Goal: Information Seeking & Learning: Learn about a topic

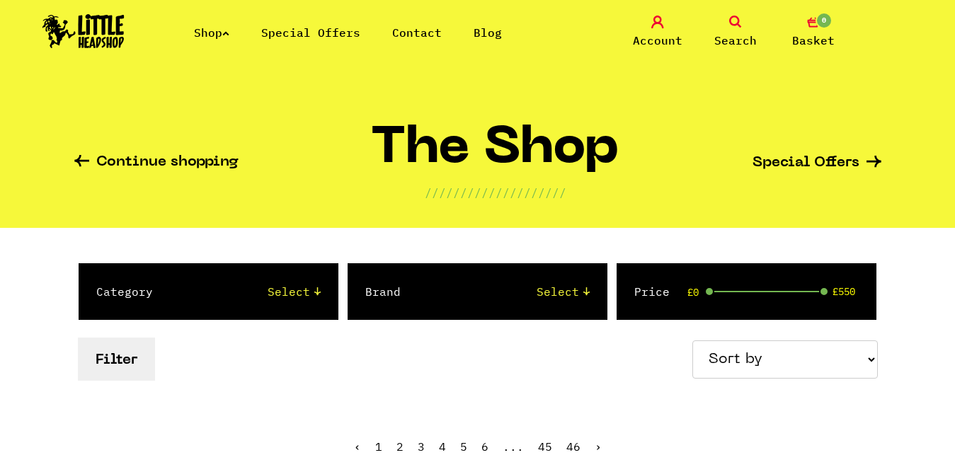
click at [219, 30] on link "Shop" at bounding box center [211, 32] width 35 height 14
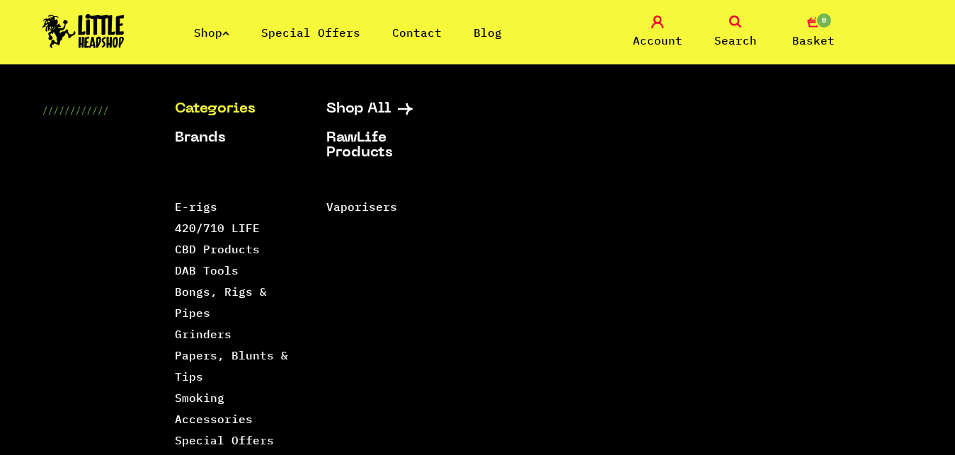
scroll to position [578, 0]
click at [205, 249] on link "CBD Products" at bounding box center [217, 249] width 85 height 14
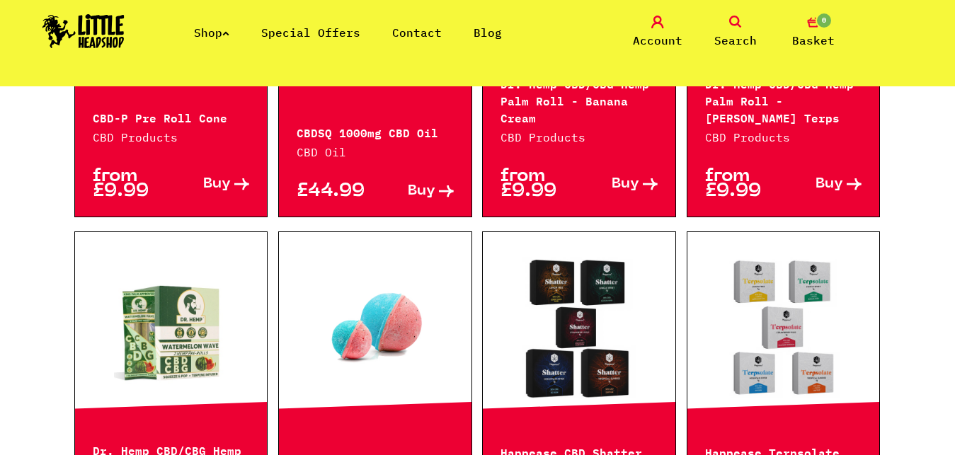
scroll to position [1228, 0]
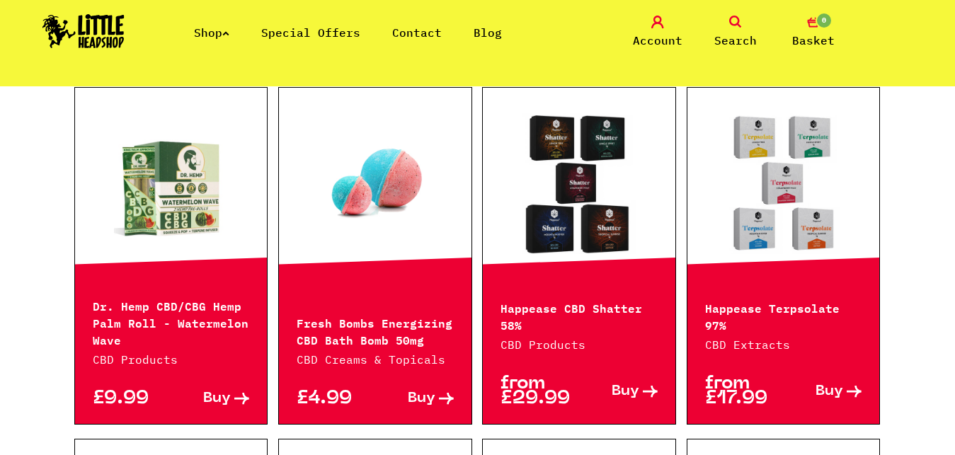
click at [576, 300] on p "Happease CBD Shatter 58%" at bounding box center [579, 316] width 157 height 34
click at [589, 203] on link at bounding box center [579, 184] width 193 height 142
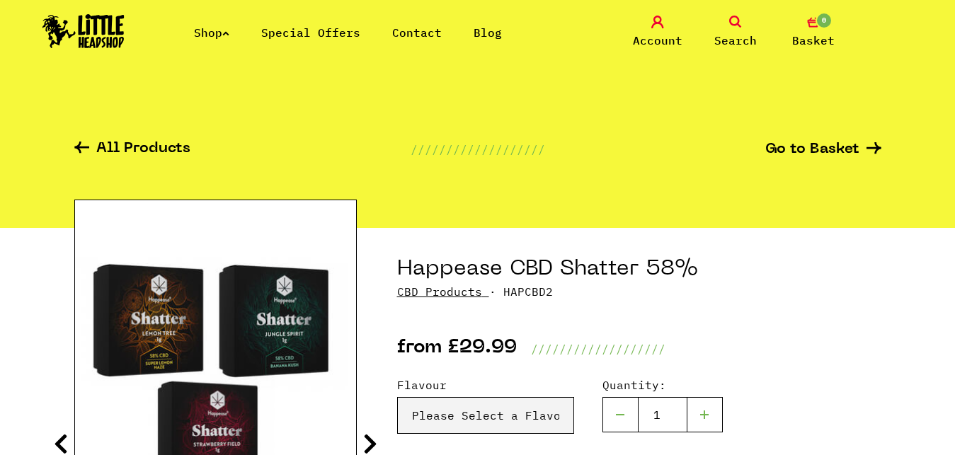
click at [224, 32] on link "Shop" at bounding box center [211, 32] width 35 height 14
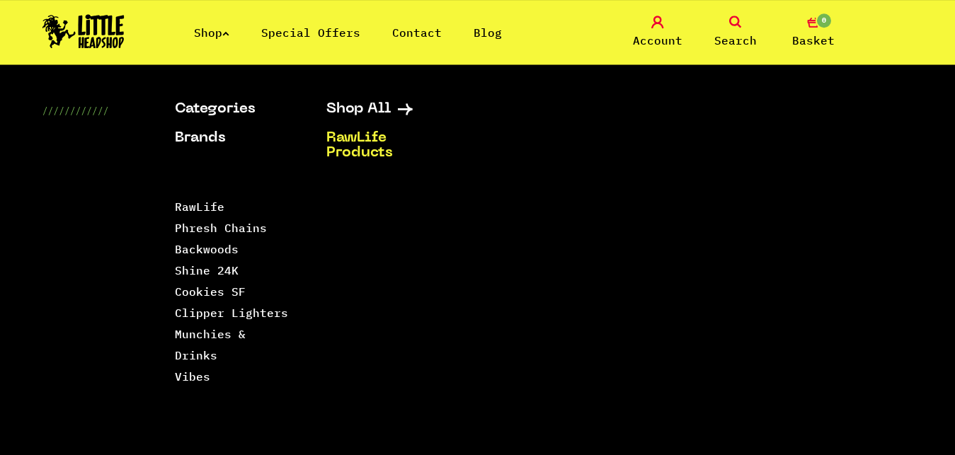
scroll to position [650, 0]
click at [304, 30] on link "Special Offers" at bounding box center [310, 32] width 99 height 14
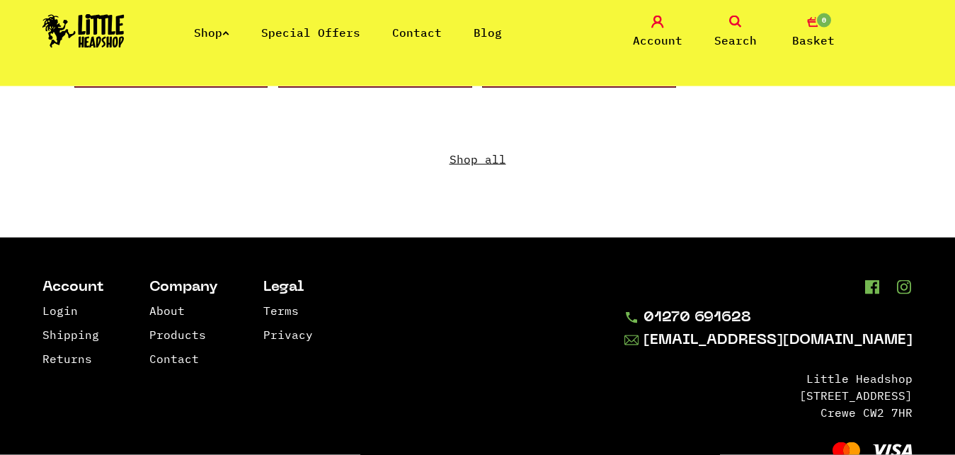
scroll to position [1309, 0]
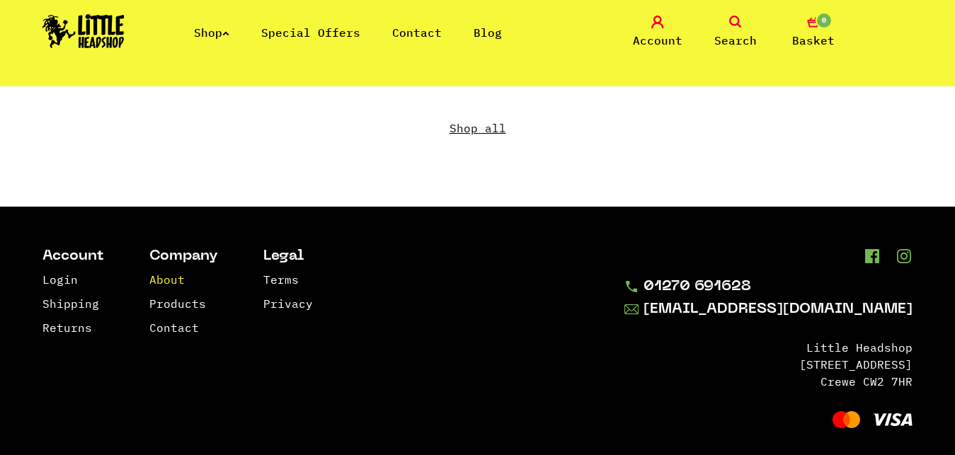
click at [171, 273] on link "About" at bounding box center [166, 280] width 35 height 14
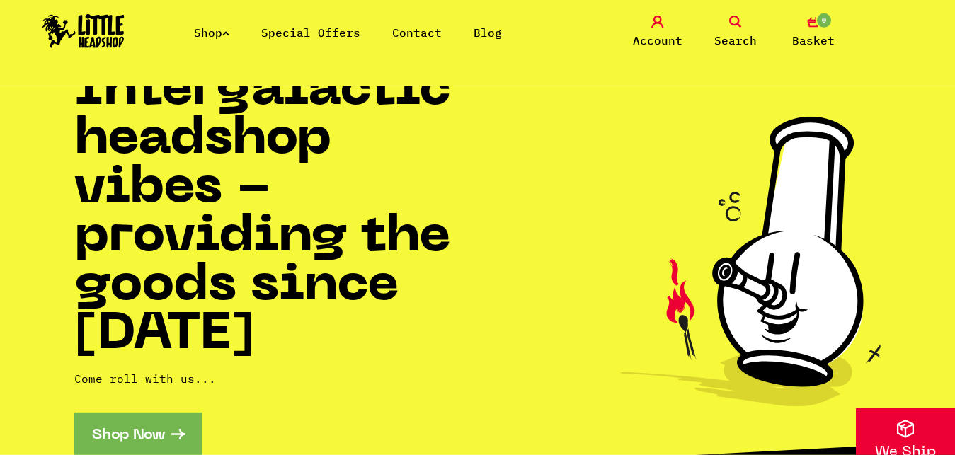
scroll to position [34, 0]
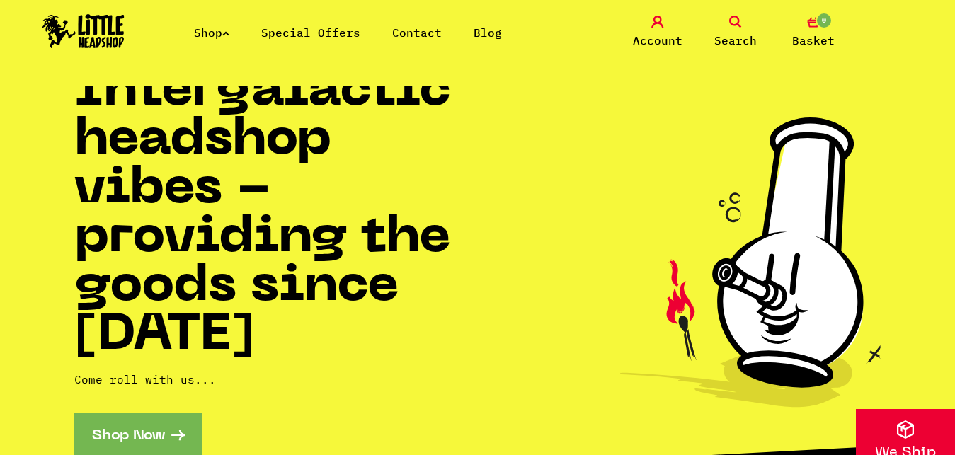
click at [421, 30] on link "Contact" at bounding box center [417, 32] width 50 height 14
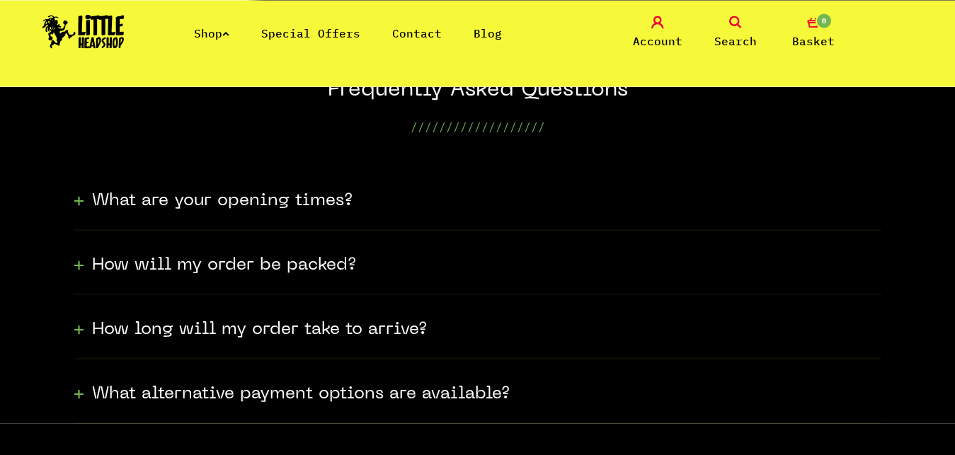
scroll to position [361, 0]
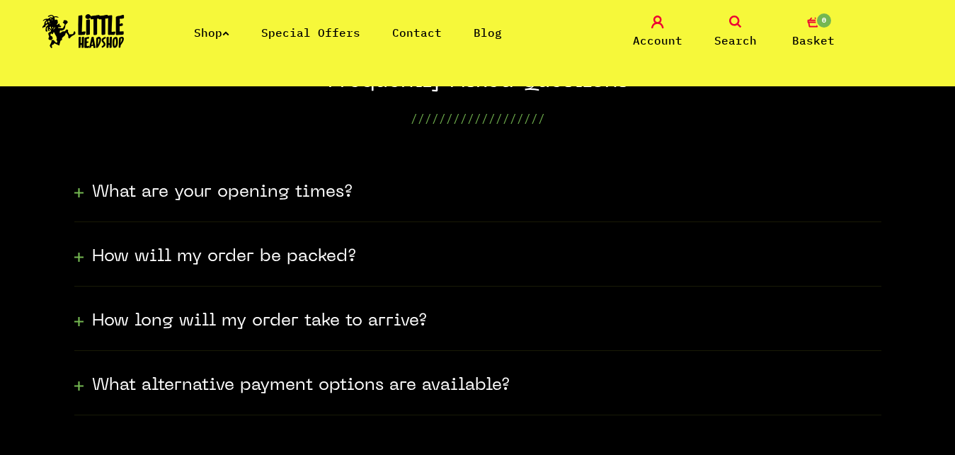
click at [205, 193] on h3 "What are your opening times?" at bounding box center [222, 192] width 261 height 23
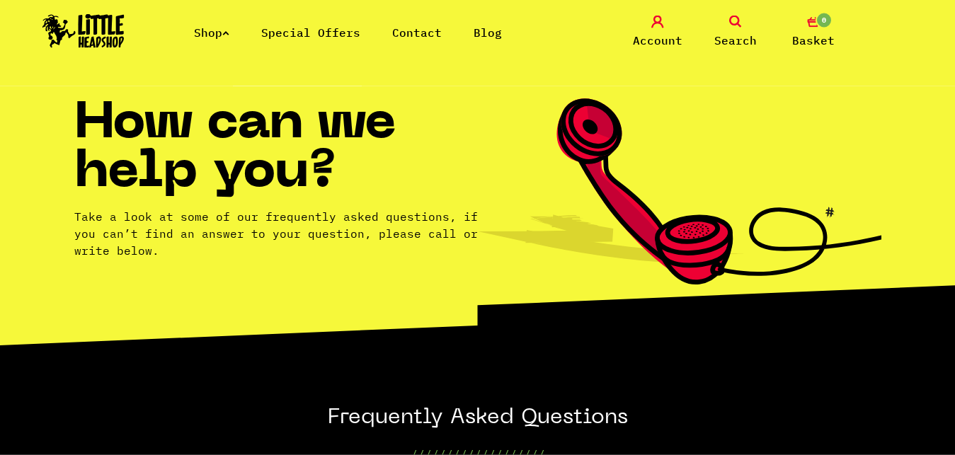
scroll to position [0, 0]
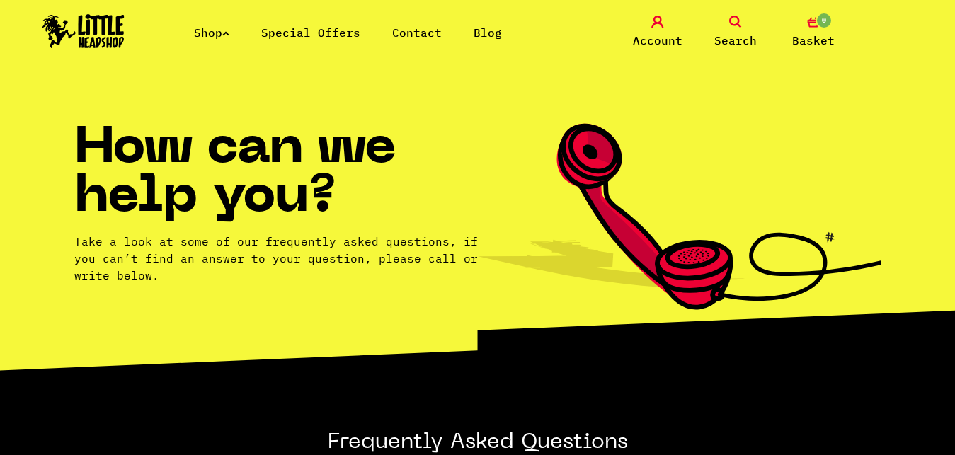
click at [738, 19] on icon at bounding box center [735, 22] width 13 height 13
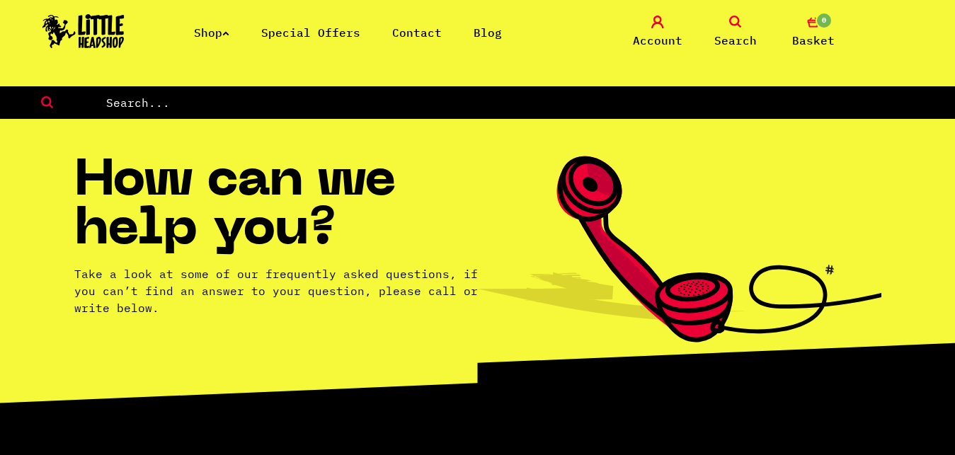
click at [734, 27] on icon at bounding box center [735, 22] width 13 height 13
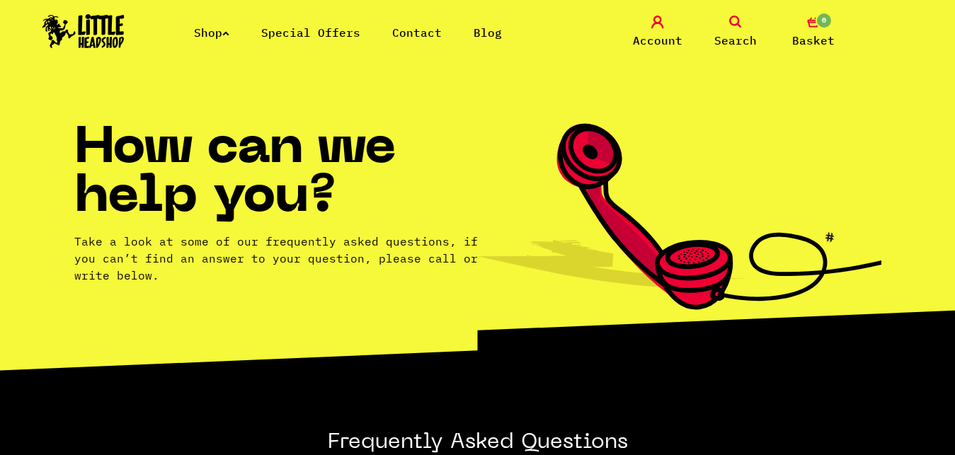
click at [735, 27] on icon at bounding box center [735, 22] width 13 height 13
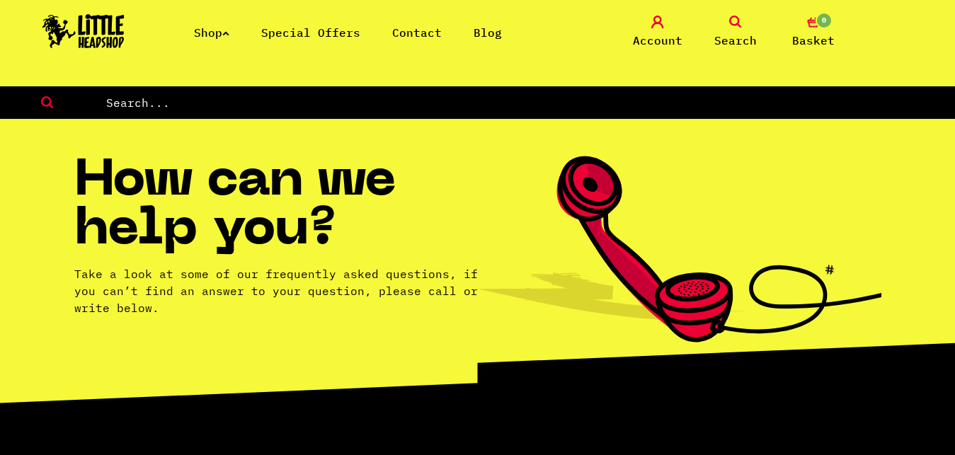
click at [110, 101] on input "text" at bounding box center [530, 102] width 850 height 18
type input "cbd powder"
click at [44, 100] on icon at bounding box center [47, 102] width 94 height 13
click at [46, 101] on icon at bounding box center [47, 102] width 94 height 13
click at [322, 29] on link "Special Offers" at bounding box center [310, 32] width 99 height 14
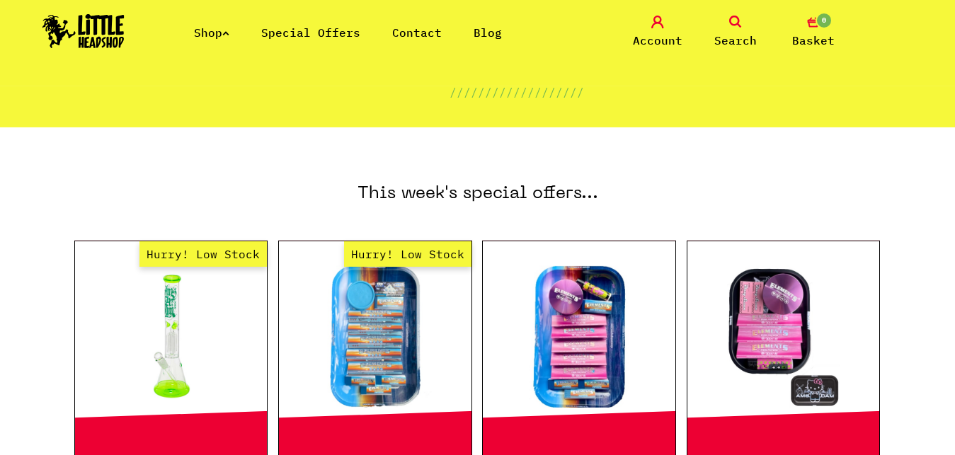
scroll to position [81, 0]
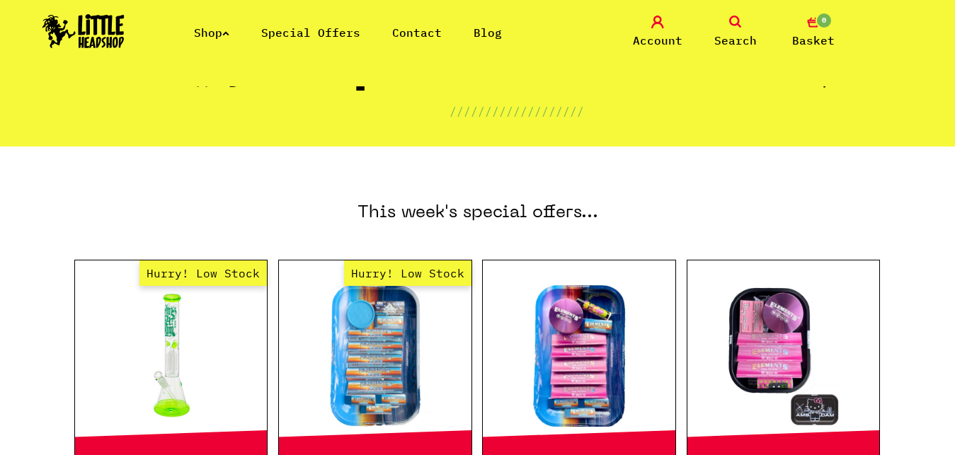
click at [224, 30] on link "Shop" at bounding box center [211, 32] width 35 height 14
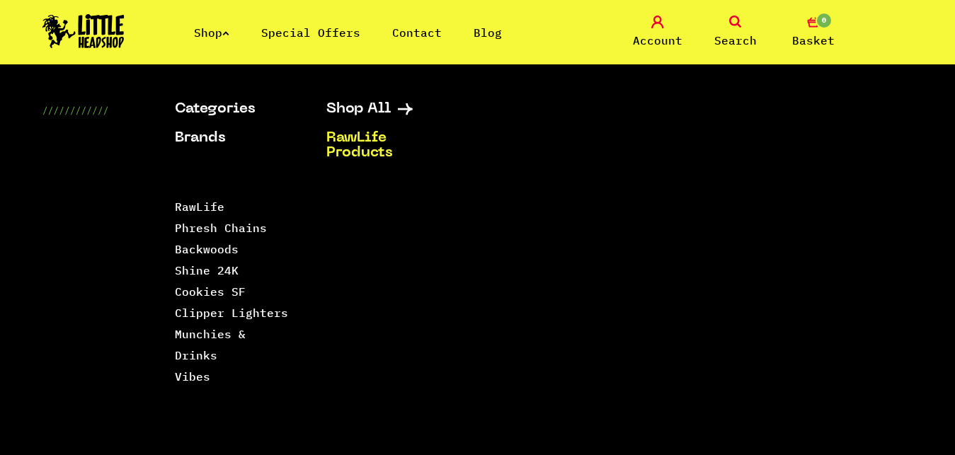
scroll to position [226, 0]
click at [738, 27] on icon at bounding box center [735, 22] width 13 height 13
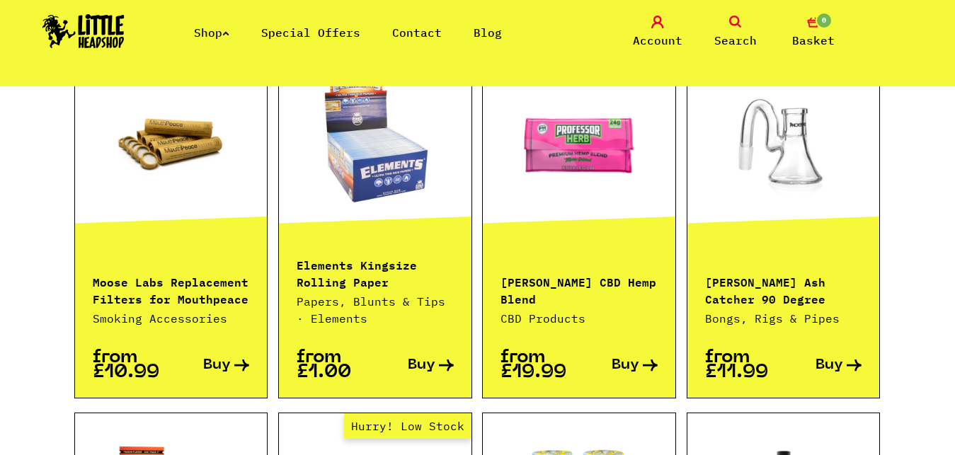
scroll to position [1011, 0]
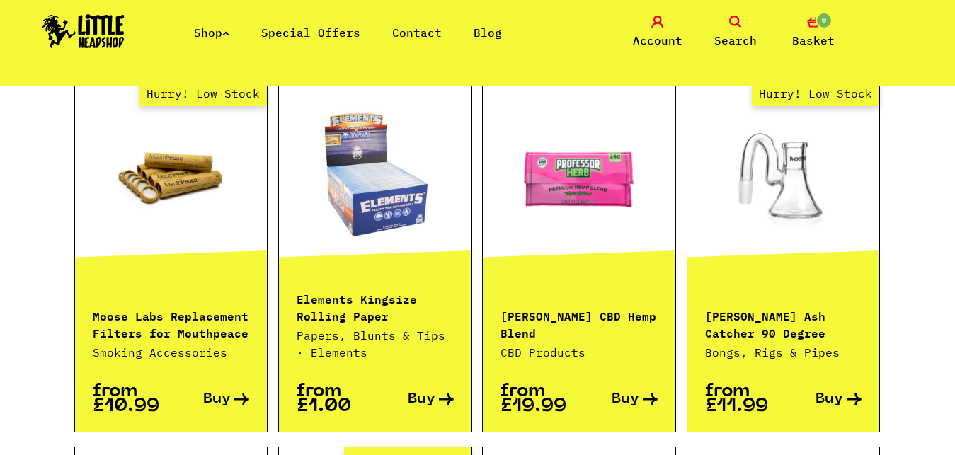
click at [586, 181] on link at bounding box center [579, 176] width 193 height 142
click at [585, 181] on link at bounding box center [579, 176] width 193 height 142
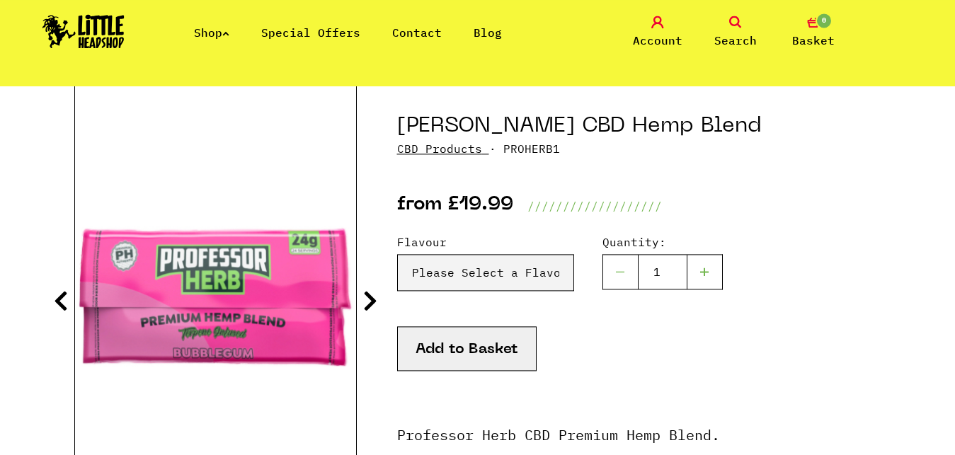
scroll to position [144, 0]
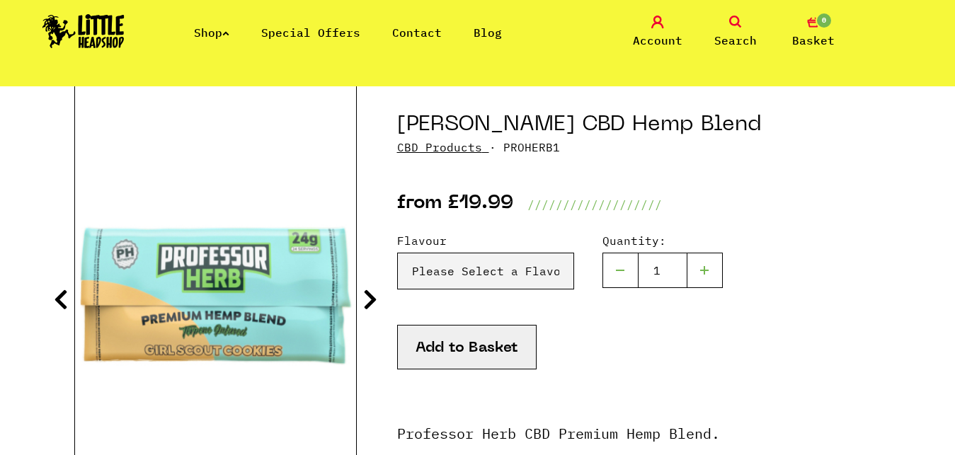
click at [372, 297] on icon at bounding box center [370, 299] width 14 height 23
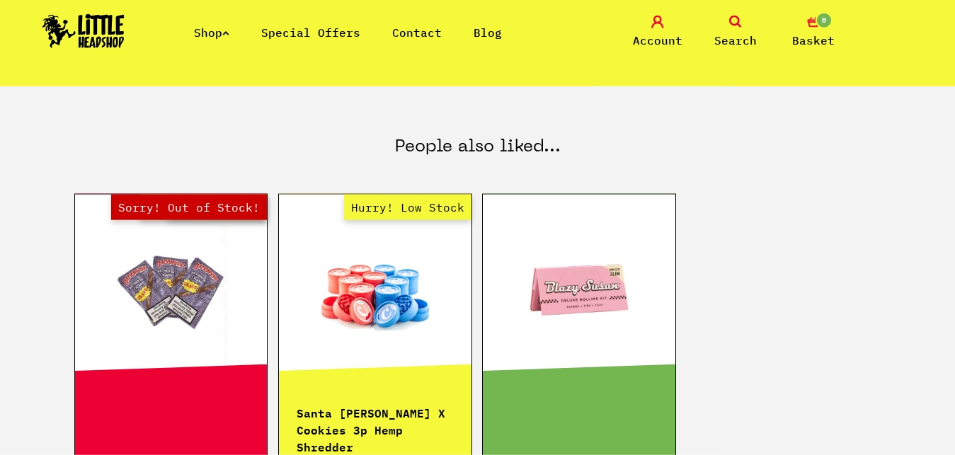
scroll to position [1517, 0]
